Goal: Task Accomplishment & Management: Manage account settings

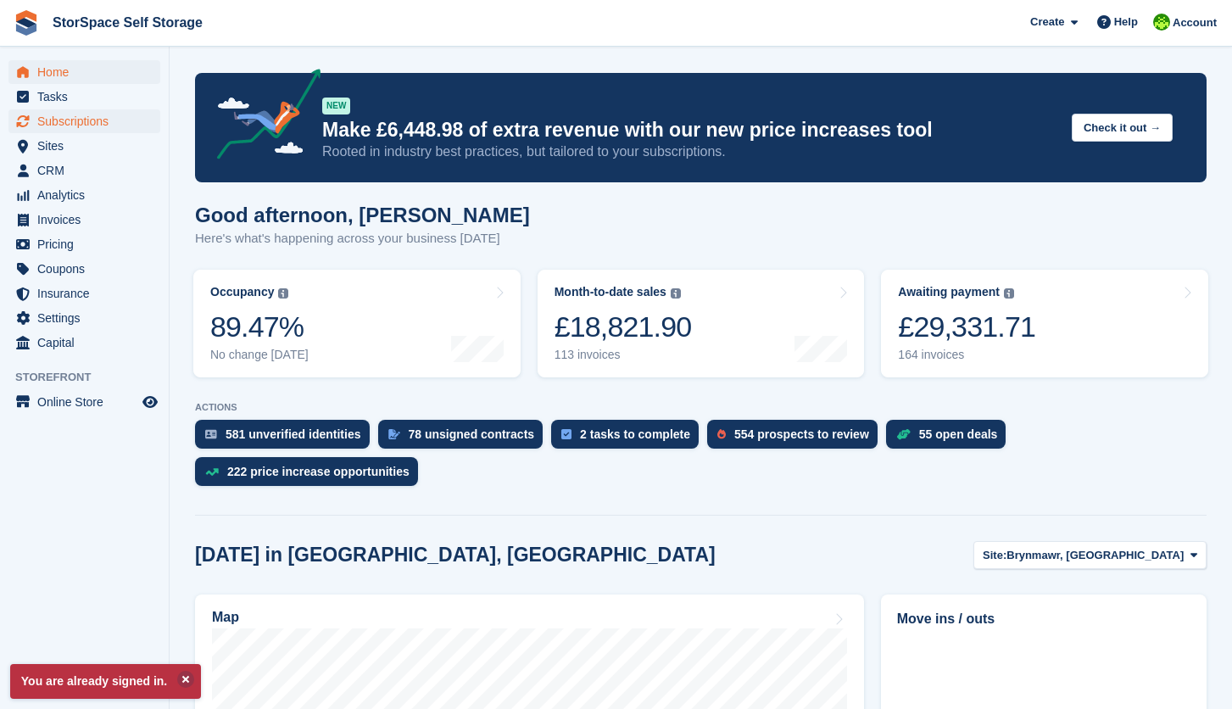
click at [84, 124] on span "Subscriptions" at bounding box center [88, 121] width 102 height 24
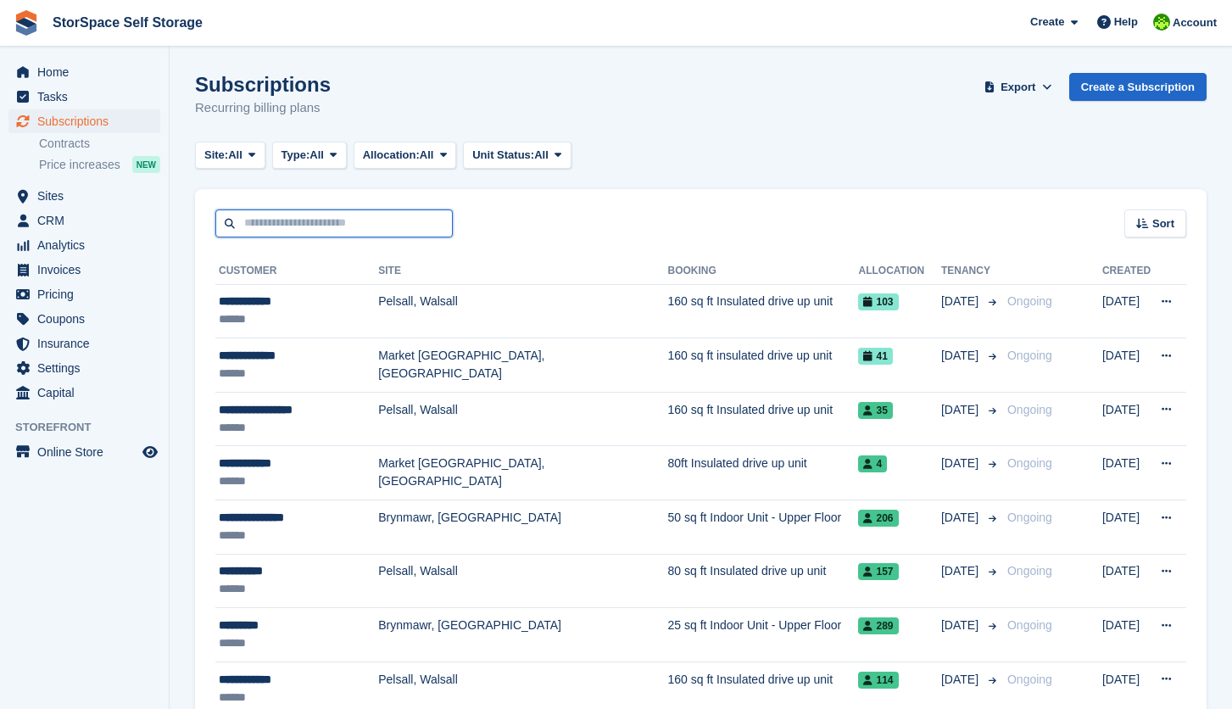
click at [252, 222] on input "text" at bounding box center [333, 223] width 237 height 28
type input "****"
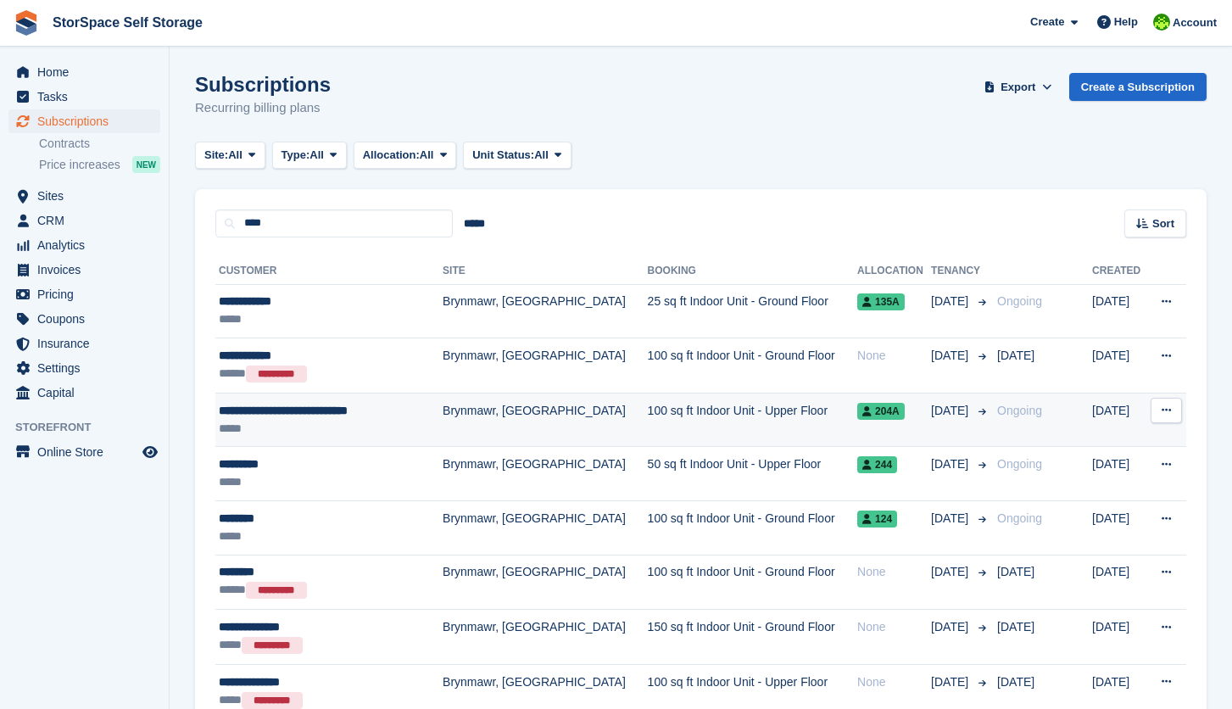
click at [349, 424] on div "*****" at bounding box center [318, 429] width 199 height 18
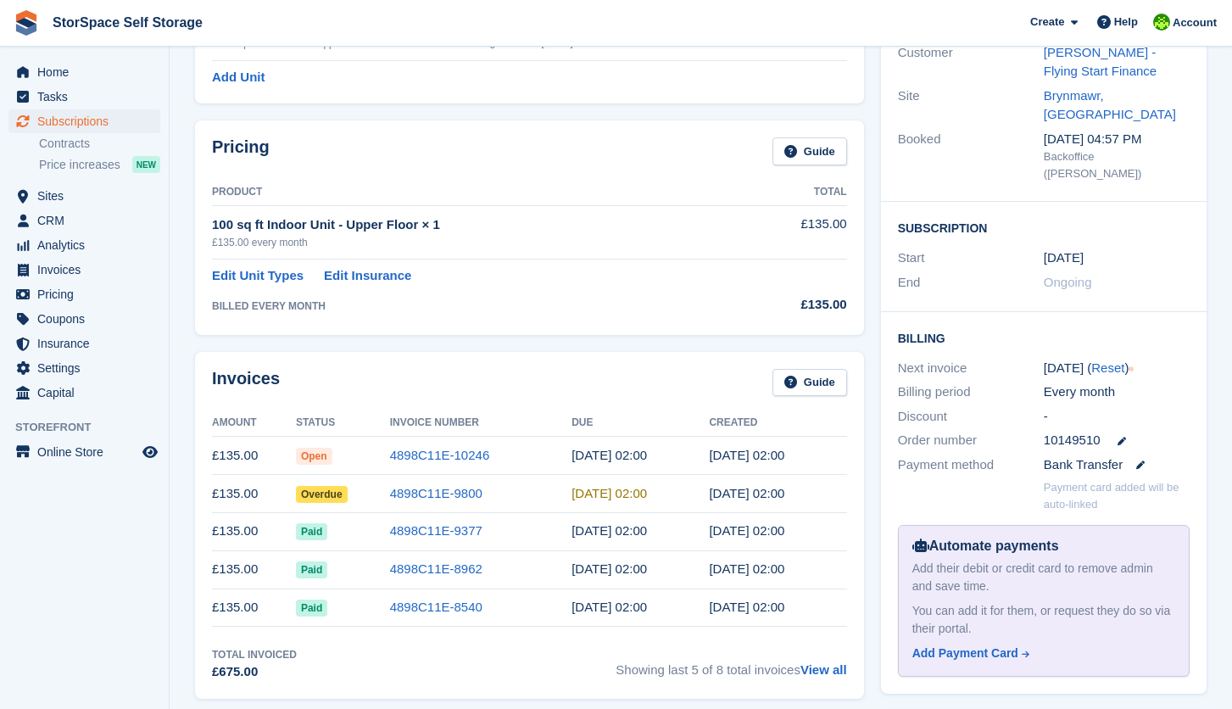
scroll to position [139, 0]
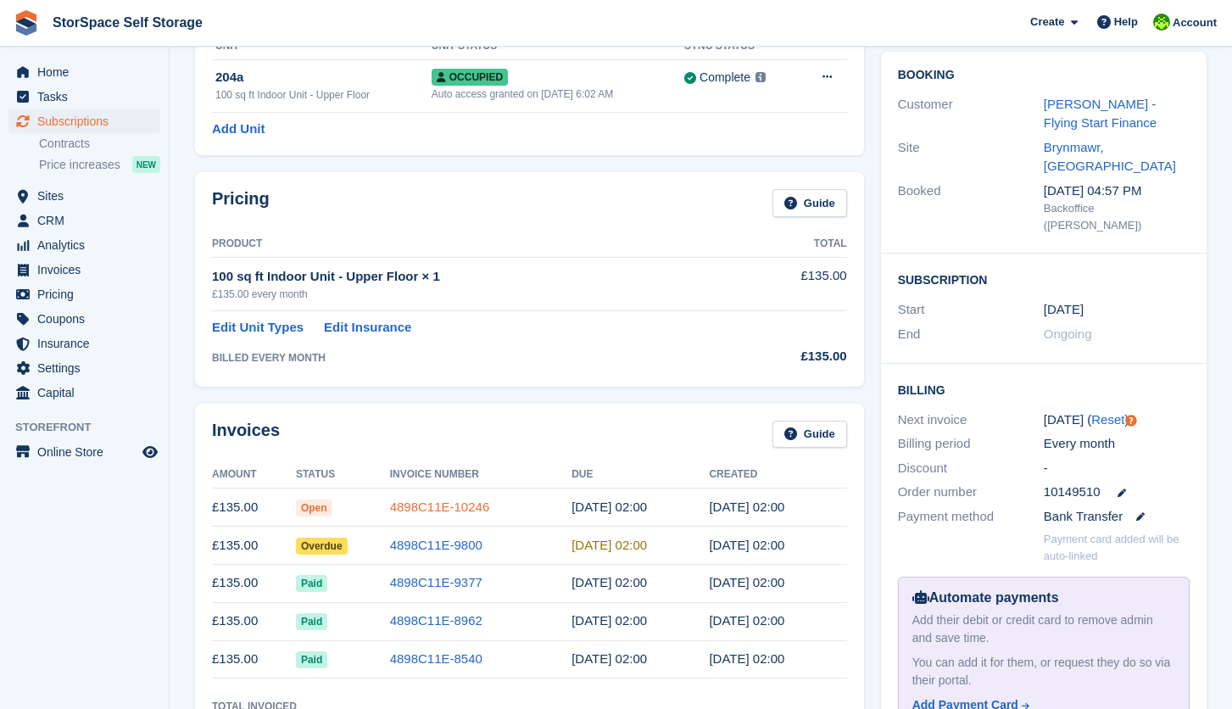
click at [466, 504] on link "4898C11E-10246" at bounding box center [440, 506] width 100 height 14
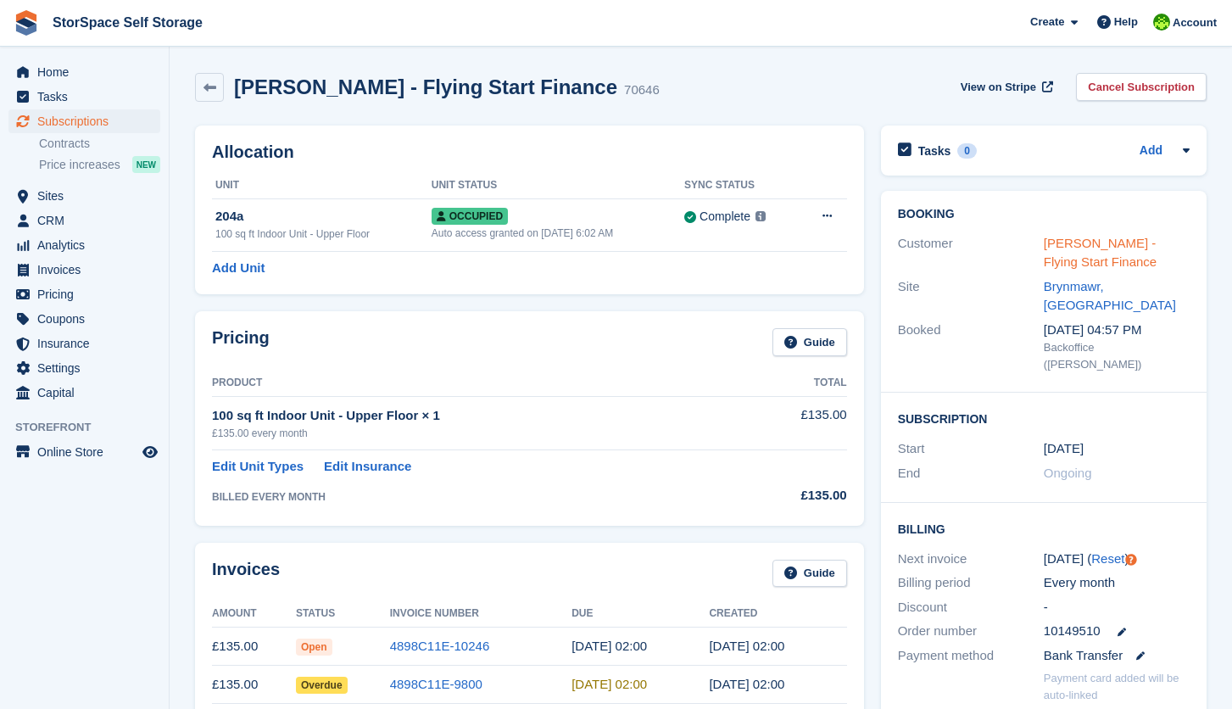
click at [1079, 246] on link "Rachel Rees - Flying Start Finance" at bounding box center [1100, 253] width 113 height 34
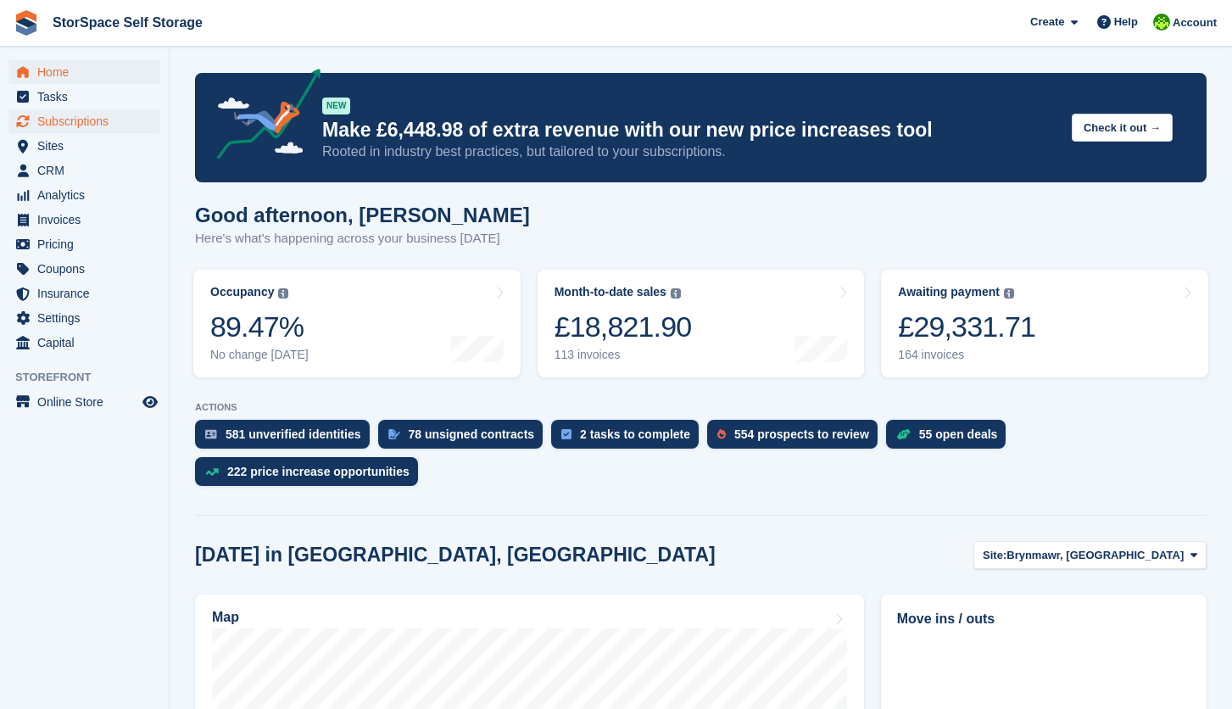
click at [53, 127] on span "Subscriptions" at bounding box center [88, 121] width 102 height 24
click at [83, 120] on span "Subscriptions" at bounding box center [88, 121] width 102 height 24
click at [87, 116] on span "Subscriptions" at bounding box center [88, 121] width 102 height 24
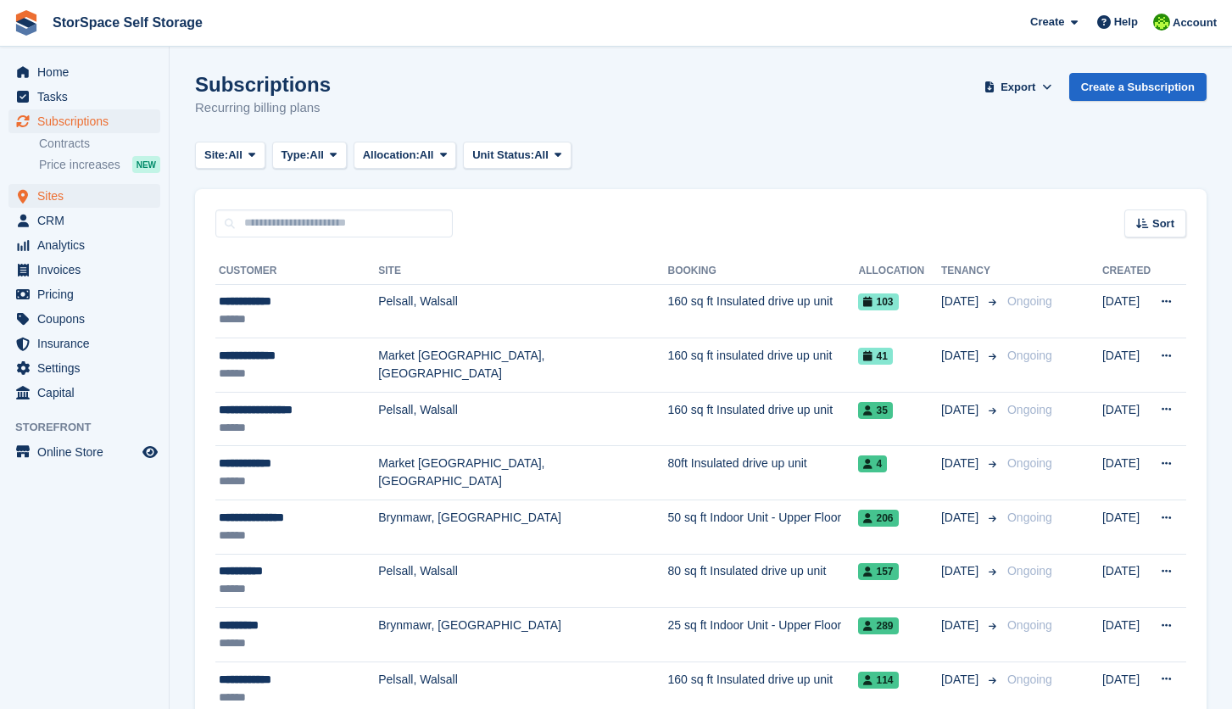
click at [64, 193] on span "Sites" at bounding box center [88, 196] width 102 height 24
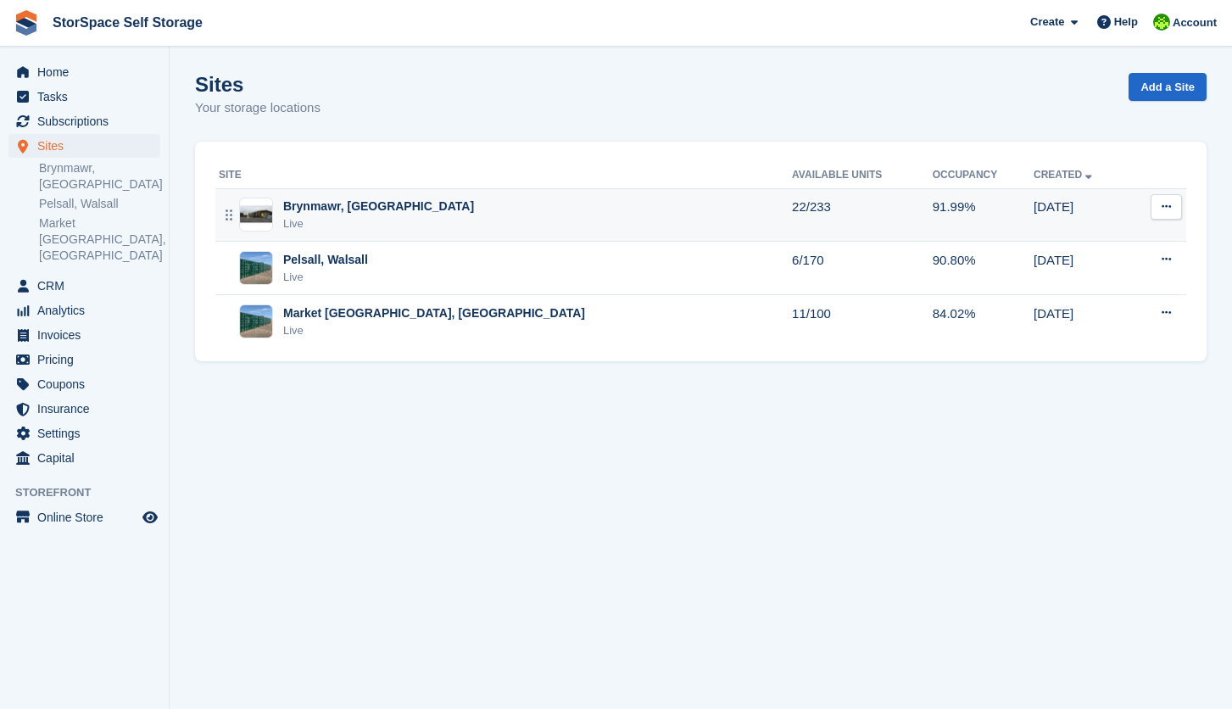
click at [329, 208] on div "Brynmawr, [GEOGRAPHIC_DATA]" at bounding box center [378, 207] width 191 height 18
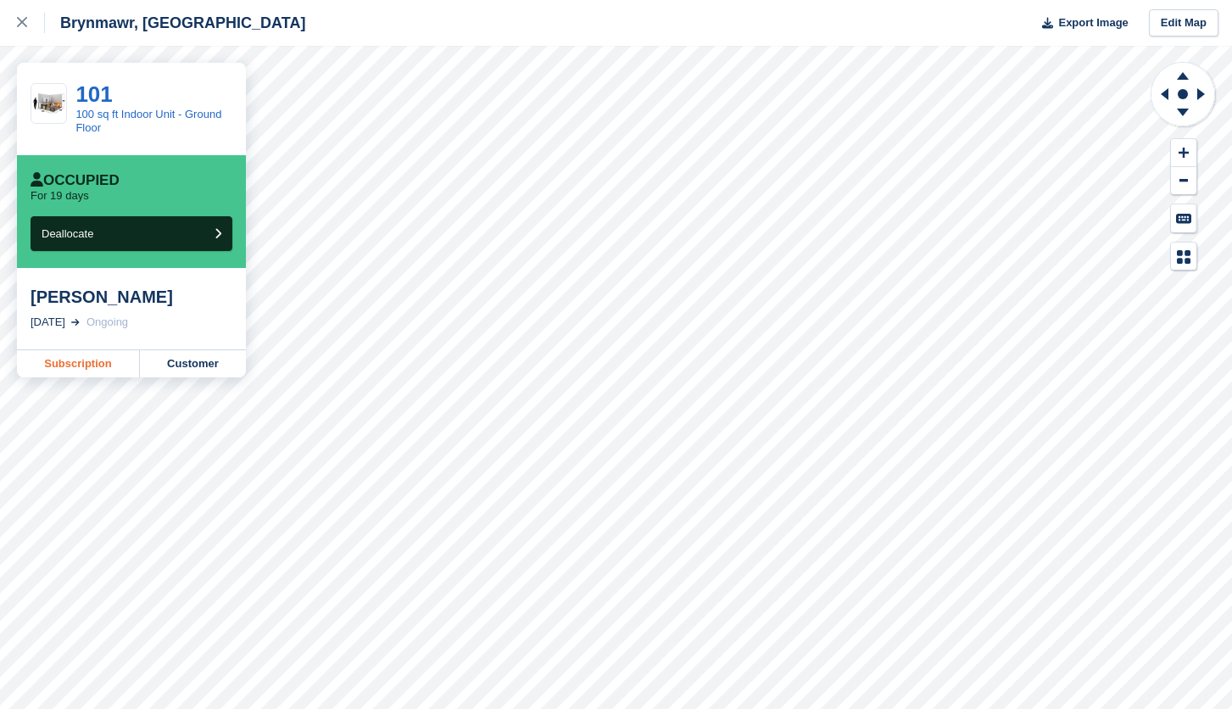
click at [93, 370] on link "Subscription" at bounding box center [78, 363] width 123 height 27
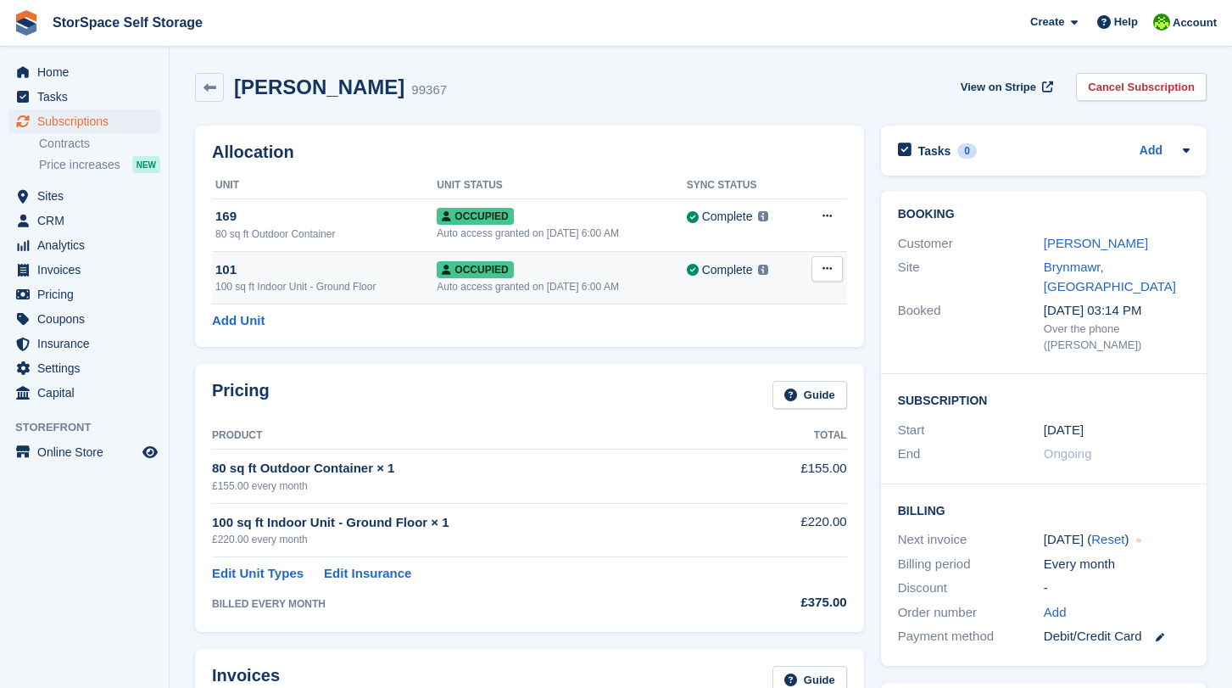
click at [827, 274] on icon at bounding box center [826, 268] width 9 height 11
click at [712, 361] on p "Deallocate" at bounding box center [762, 360] width 148 height 22
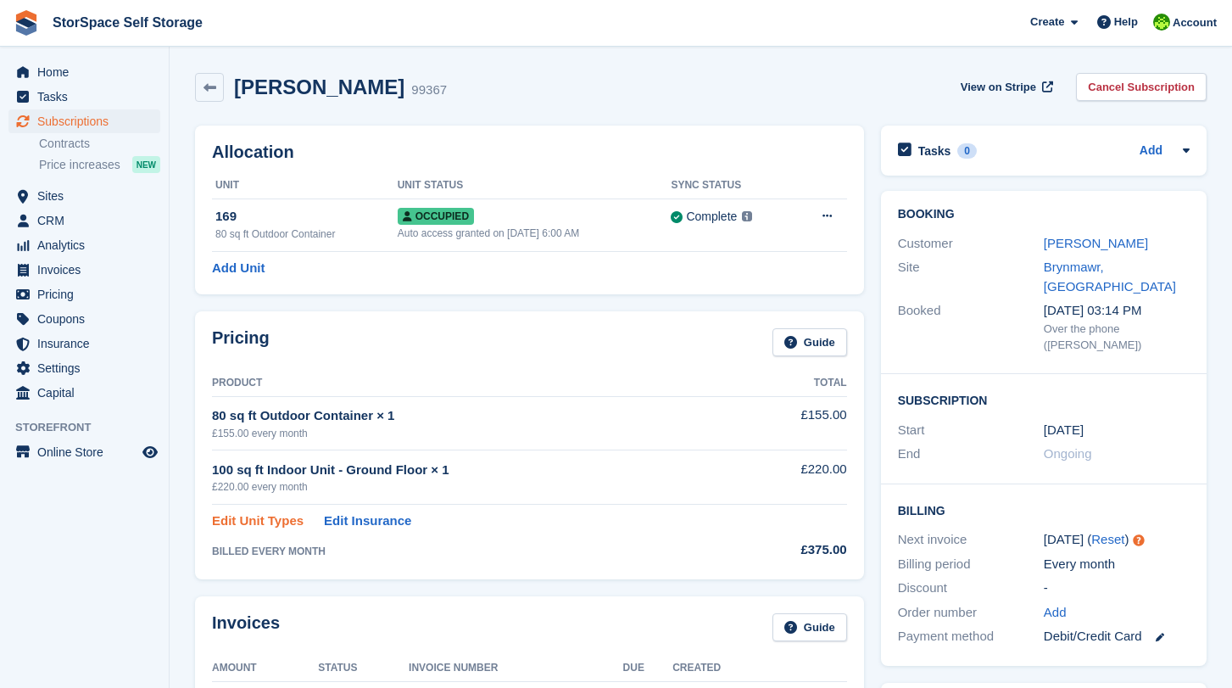
click at [269, 520] on link "Edit Unit Types" at bounding box center [258, 520] width 92 height 19
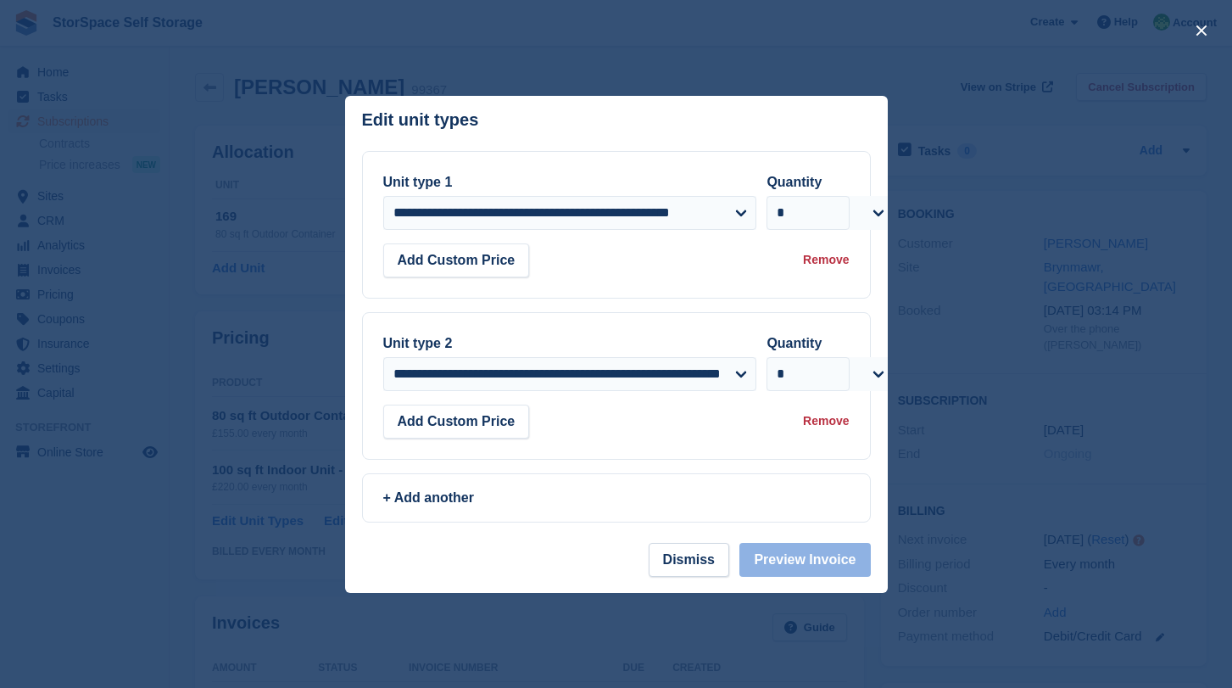
drag, startPoint x: 823, startPoint y: 419, endPoint x: 807, endPoint y: 425, distance: 17.2
click at [824, 418] on div "Remove" at bounding box center [826, 421] width 46 height 18
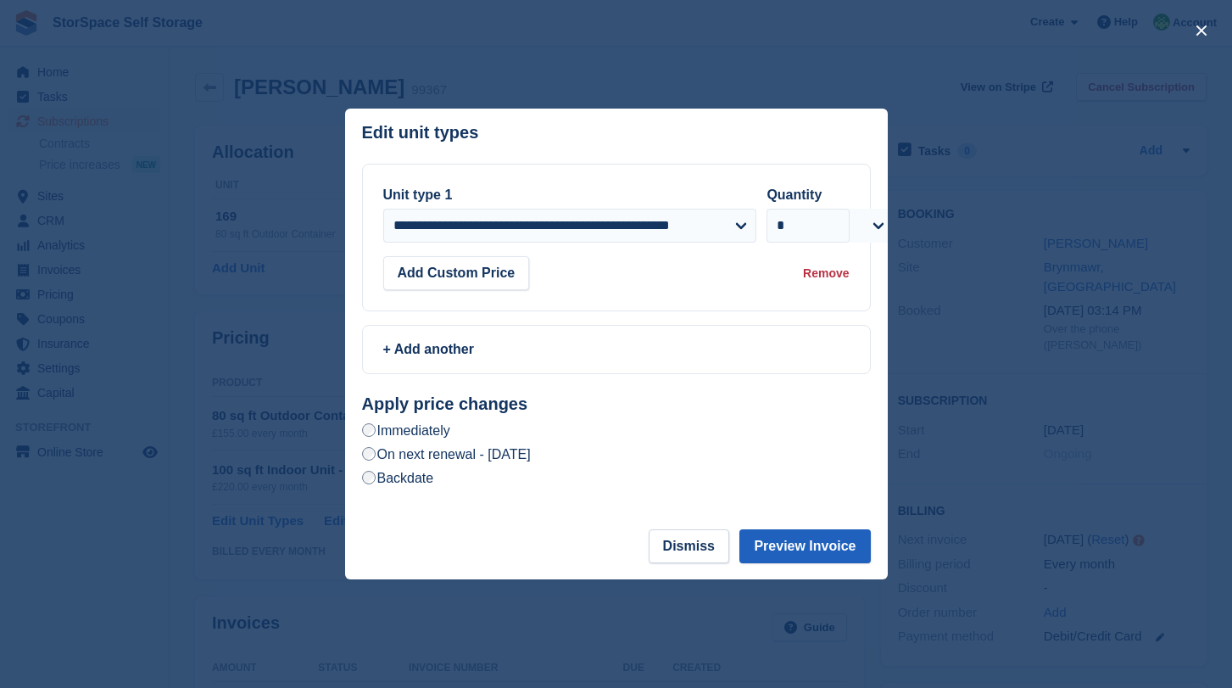
click at [791, 546] on button "Preview Invoice" at bounding box center [804, 546] width 131 height 34
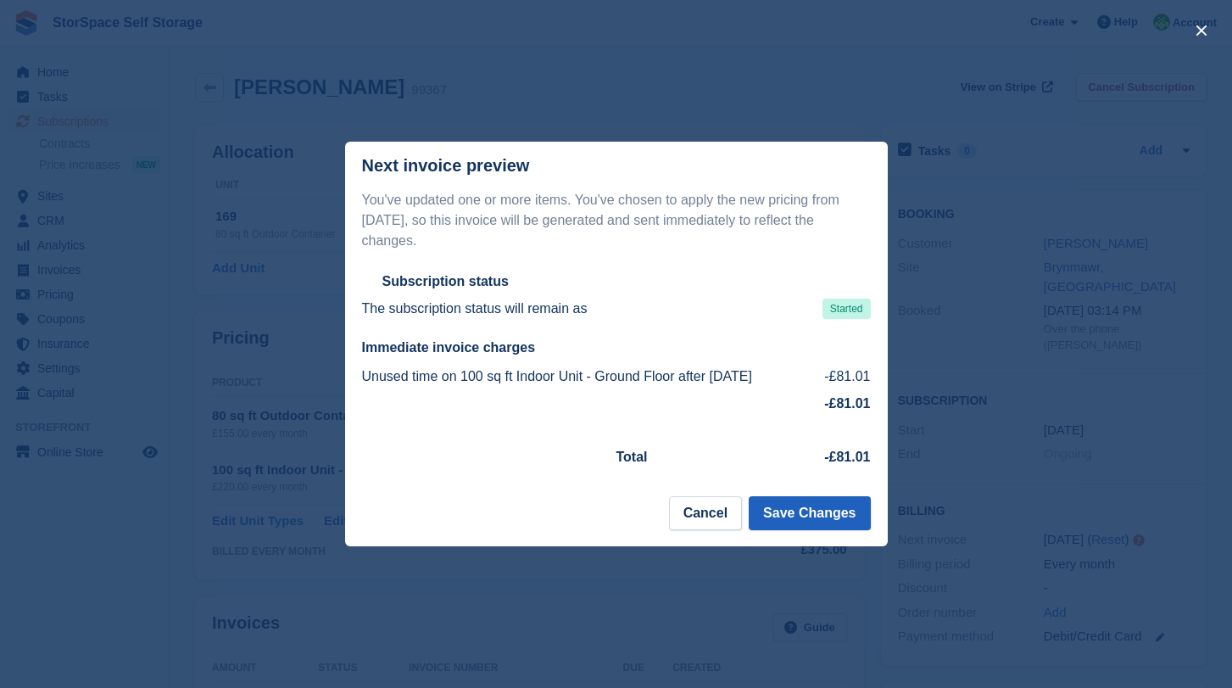
click at [789, 504] on button "Save Changes" at bounding box center [809, 513] width 121 height 34
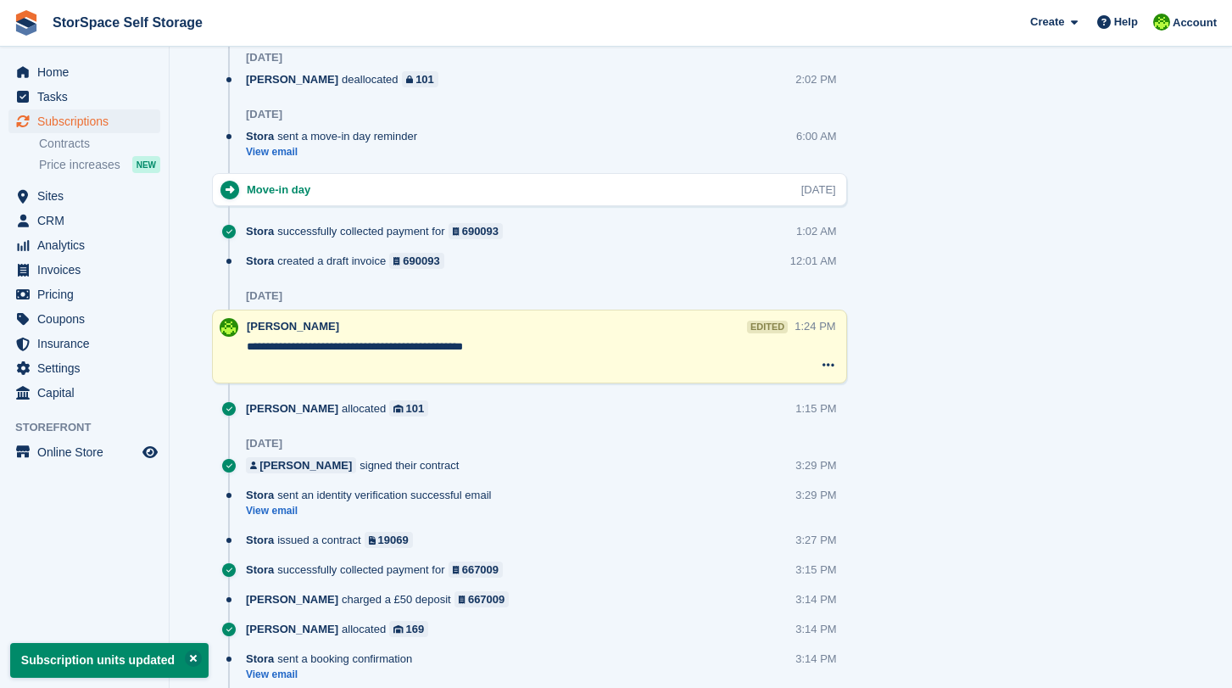
scroll to position [732, 0]
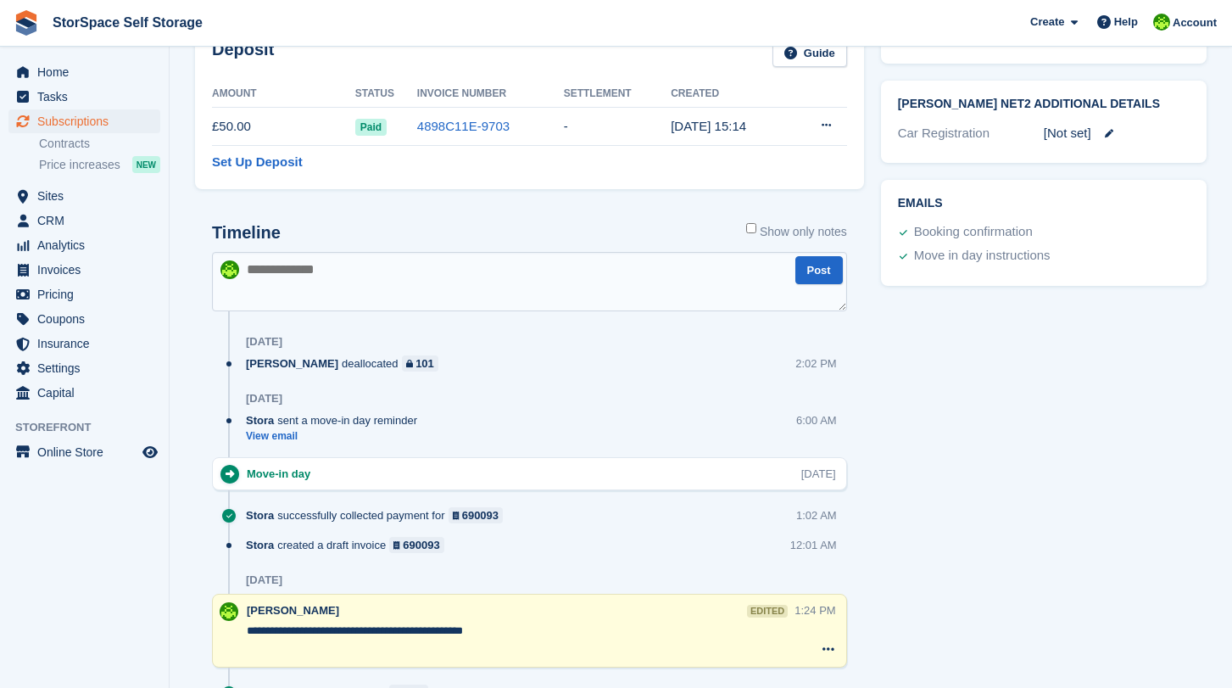
click at [532, 291] on textarea at bounding box center [529, 281] width 635 height 59
type textarea "**********"
click at [795, 273] on button "Post" at bounding box center [818, 270] width 47 height 28
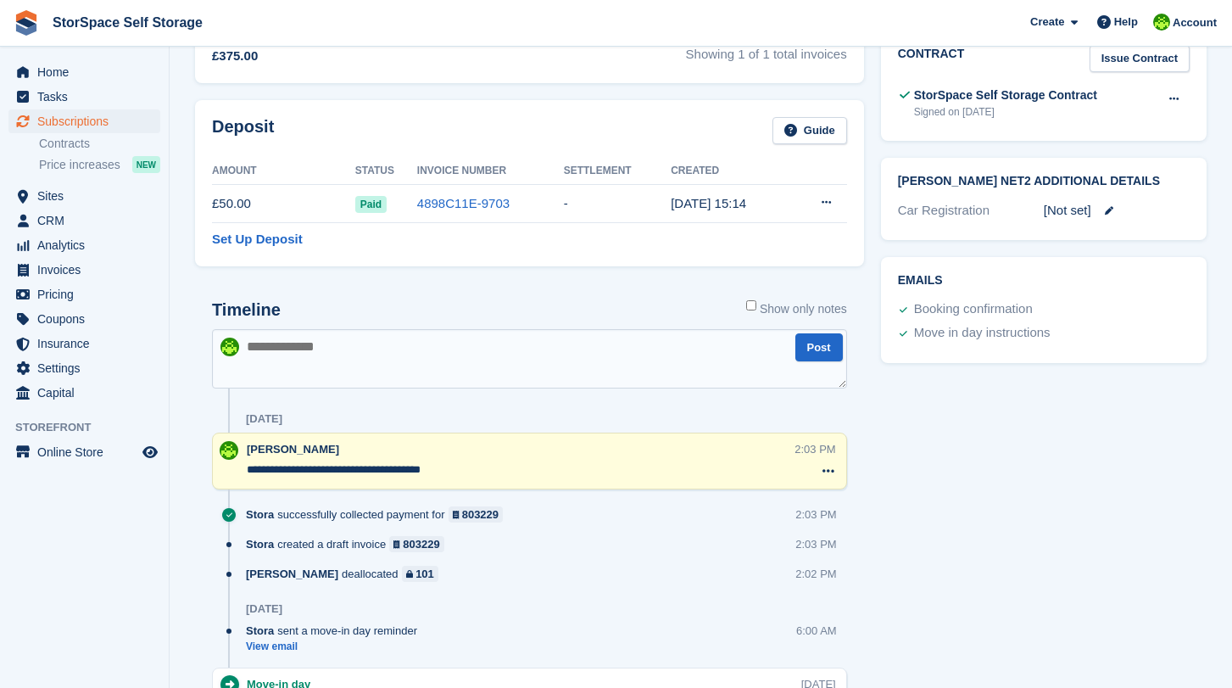
scroll to position [0, 0]
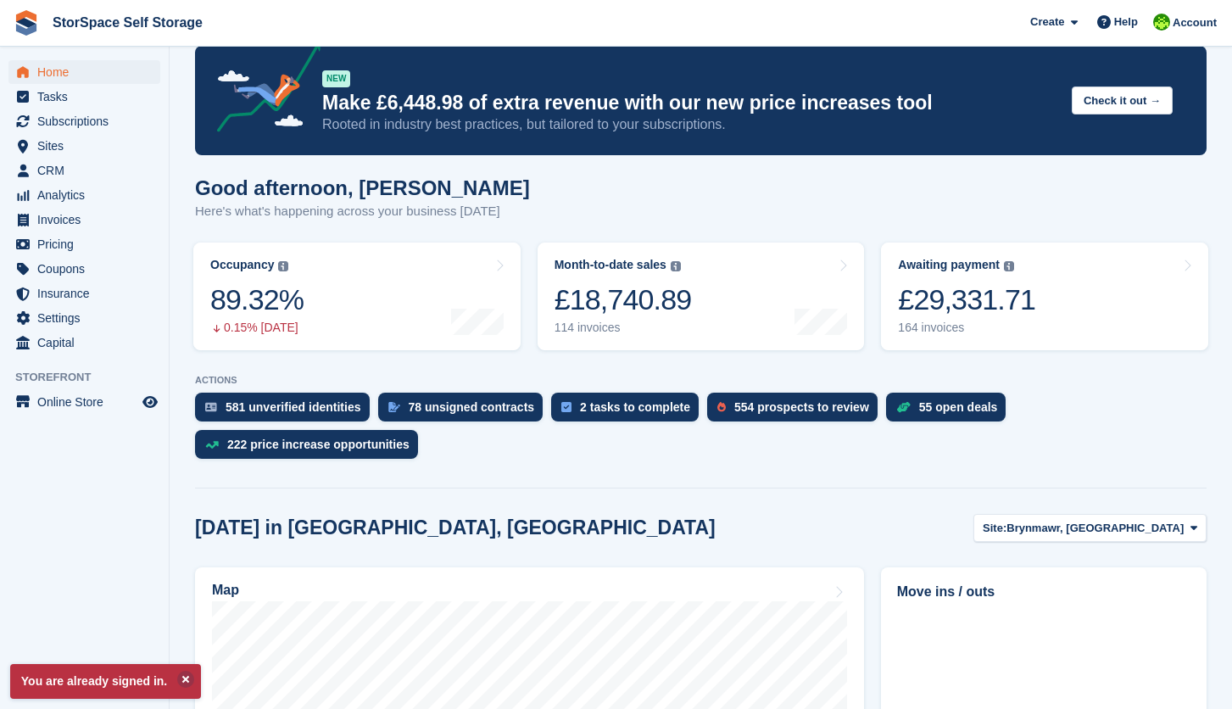
scroll to position [75, 0]
